Goal: Navigation & Orientation: Go to known website

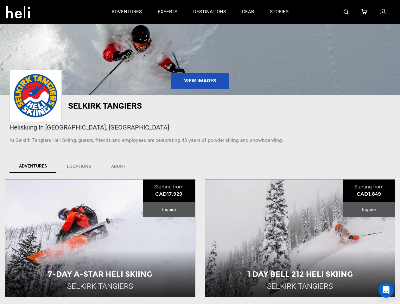
click at [200, 152] on div "Selkirk Tangiers Heliskiing In Revelstoke, BC At Selkirk Tangiers Heli Skiing, …" at bounding box center [200, 124] width 400 height 58
click at [18, 10] on icon at bounding box center [18, 10] width 24 height 10
